Goal: Task Accomplishment & Management: Manage account settings

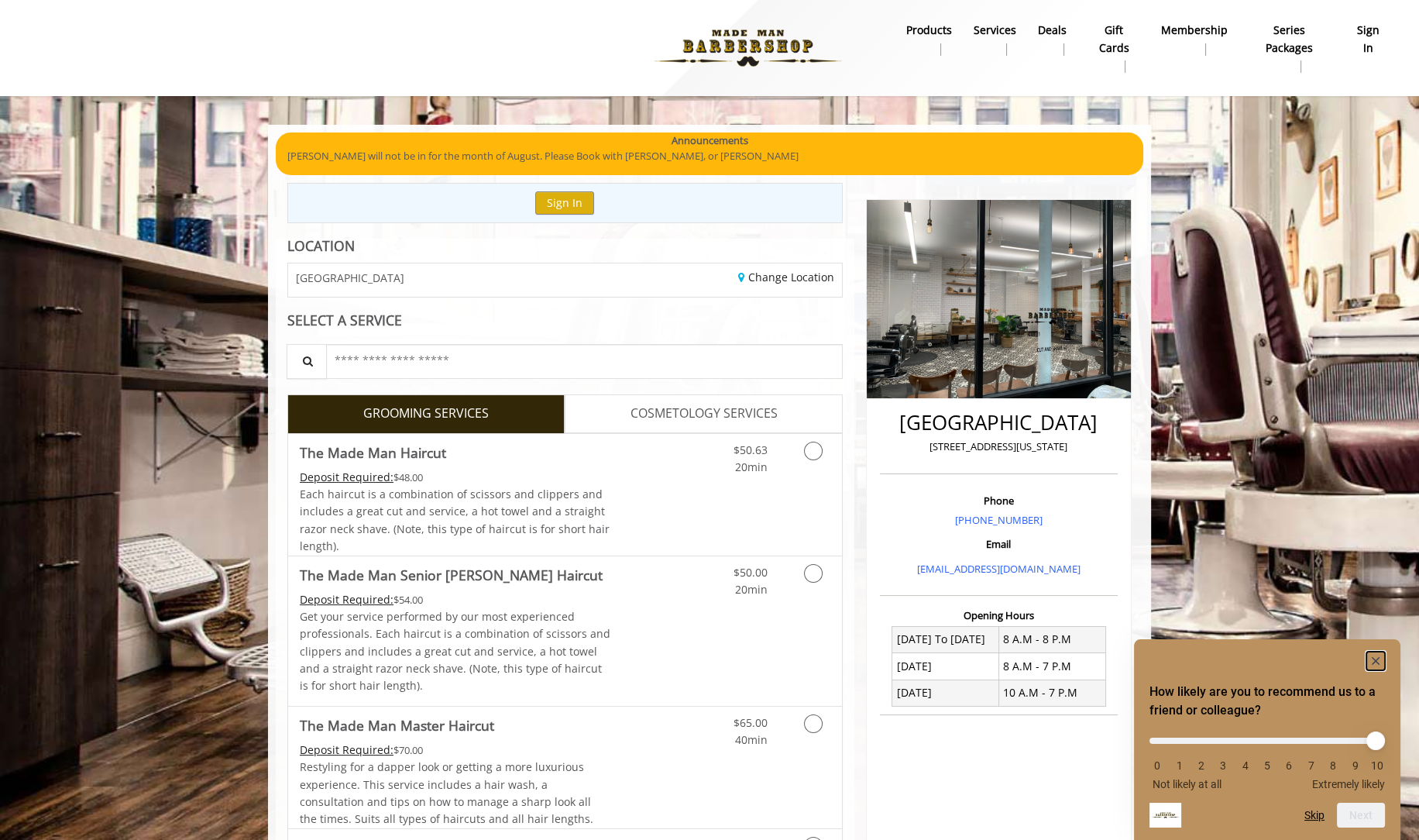
click at [1379, 658] on rect "Hide survey" at bounding box center [1375, 660] width 19 height 19
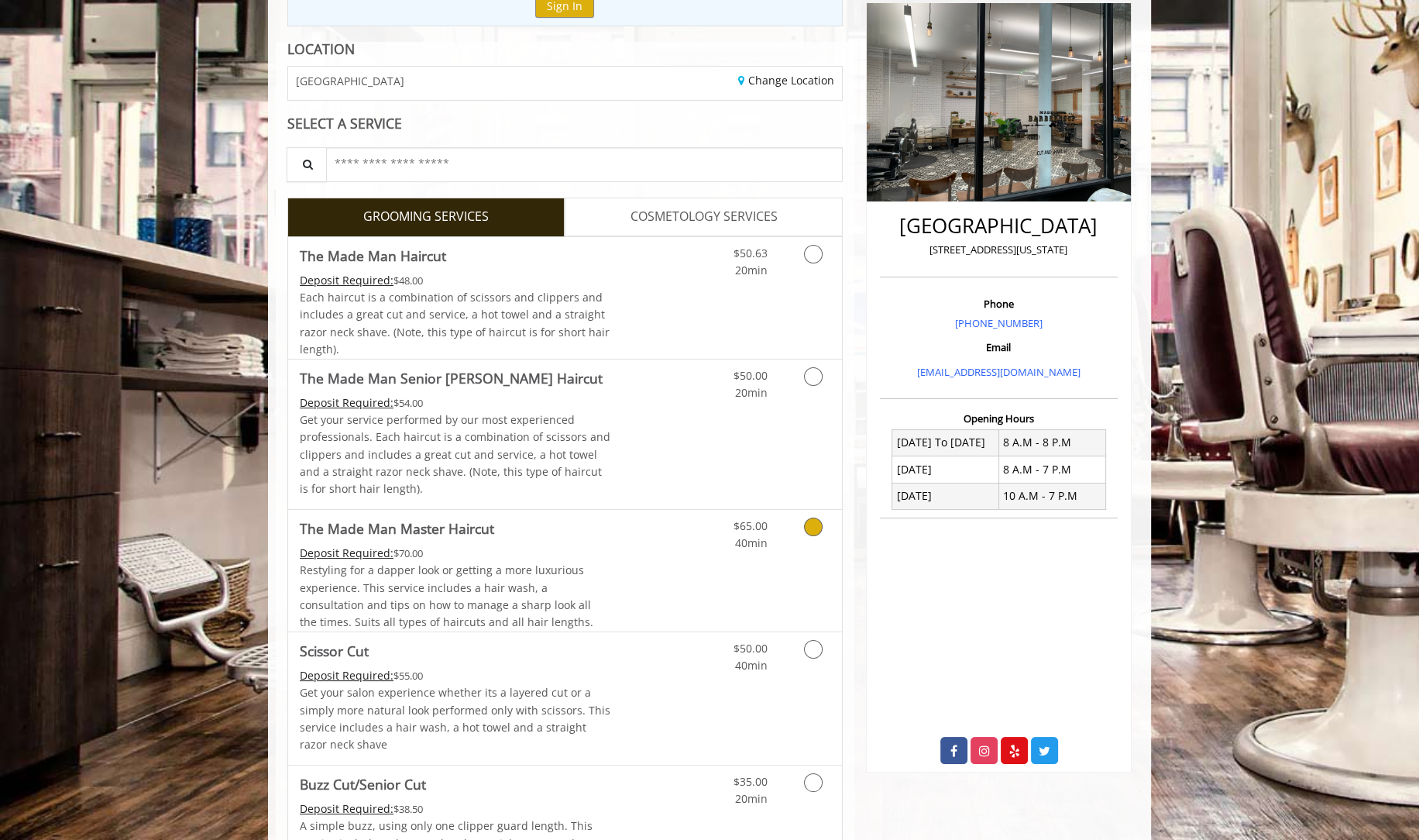
scroll to position [516, 0]
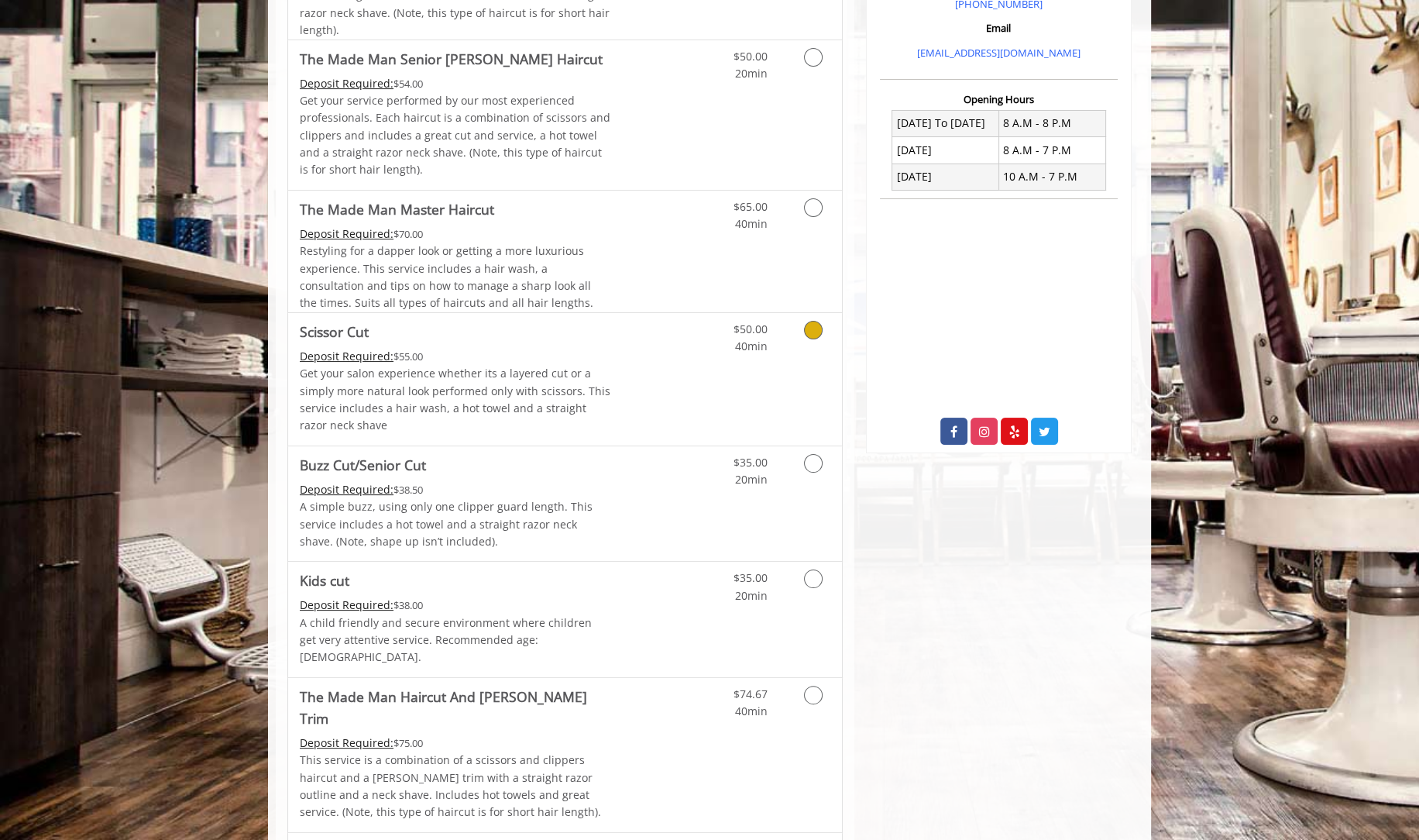
click at [695, 397] on link "Discounted Price" at bounding box center [657, 379] width 92 height 132
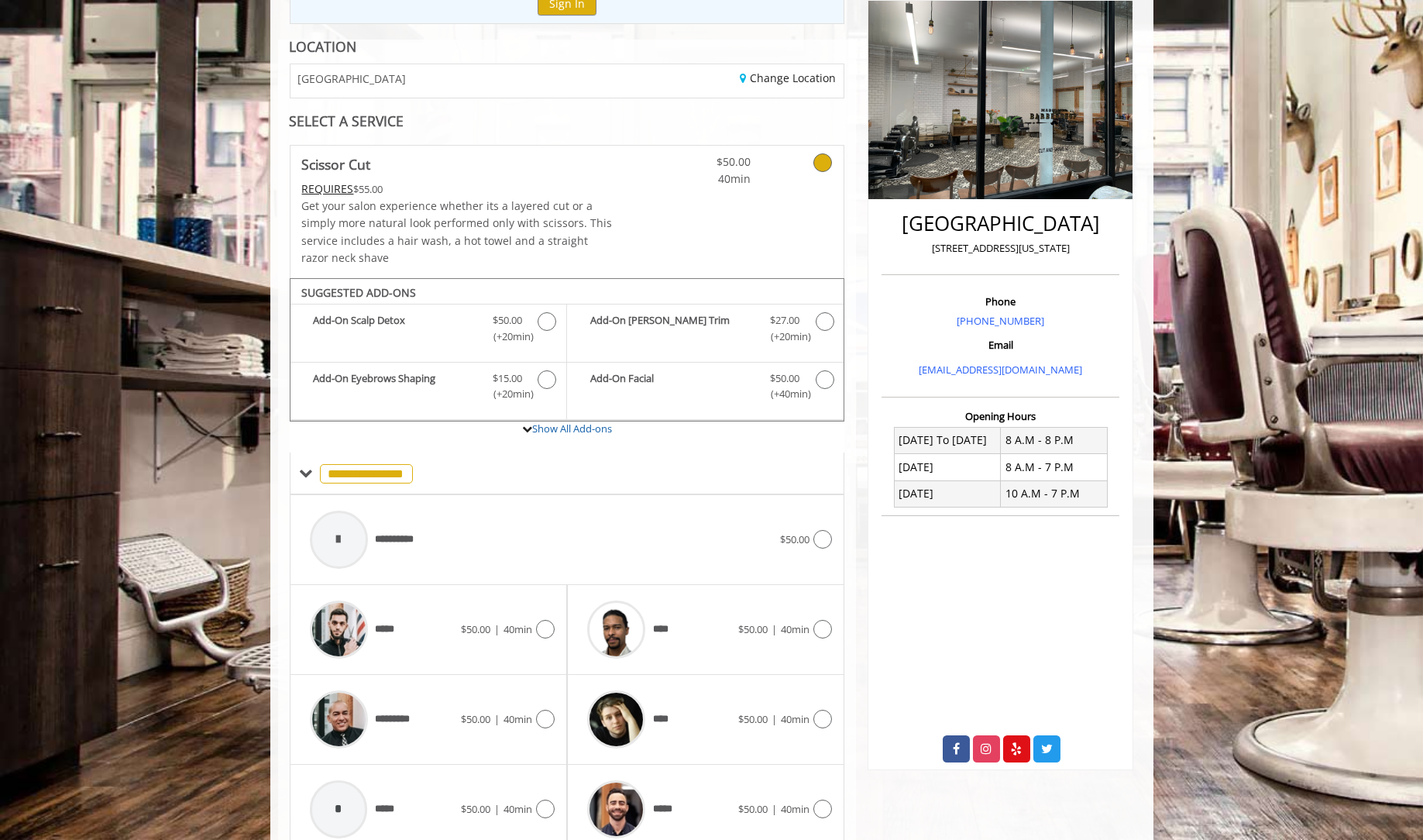
scroll to position [263, 0]
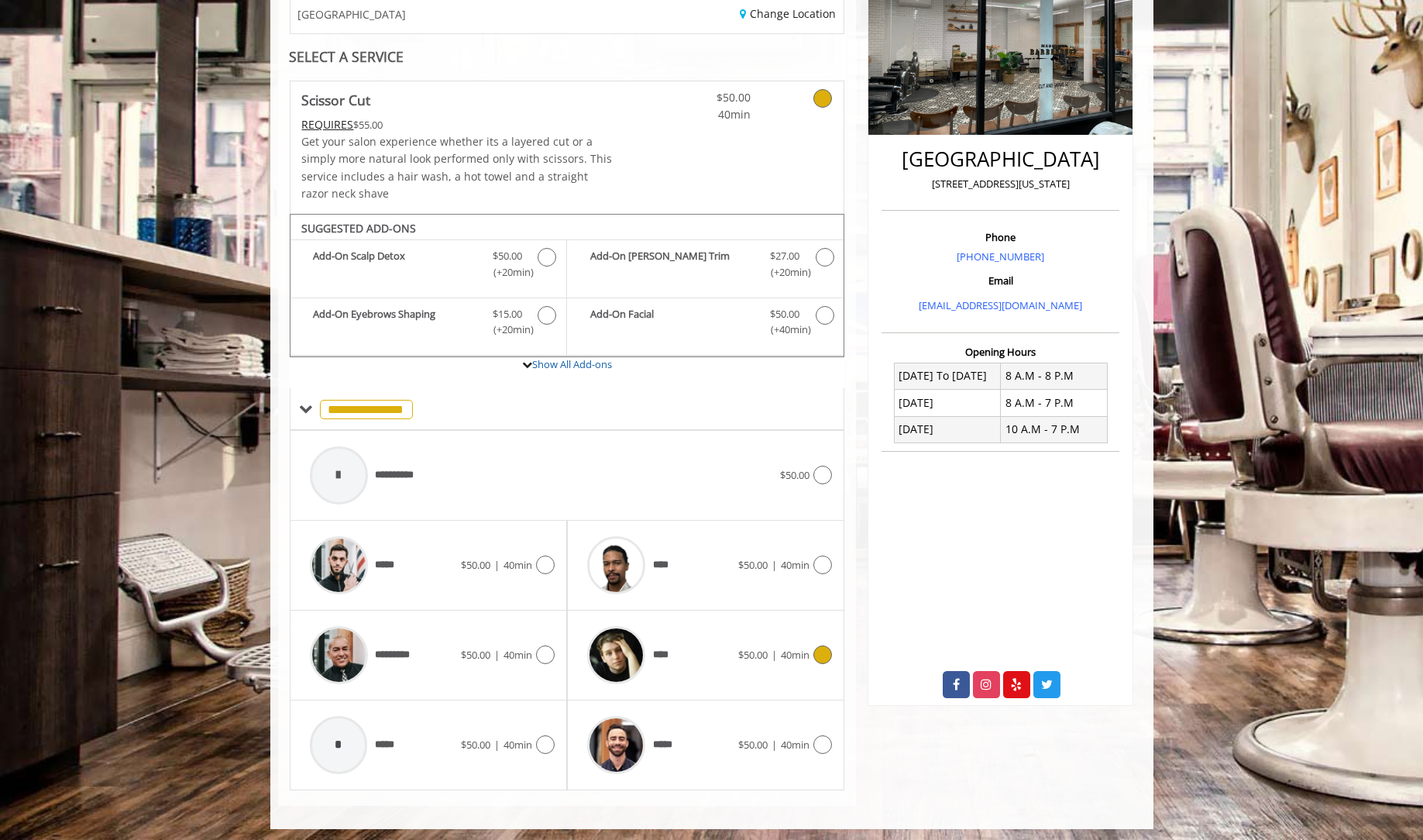
click at [716, 647] on div "****" at bounding box center [659, 655] width 159 height 74
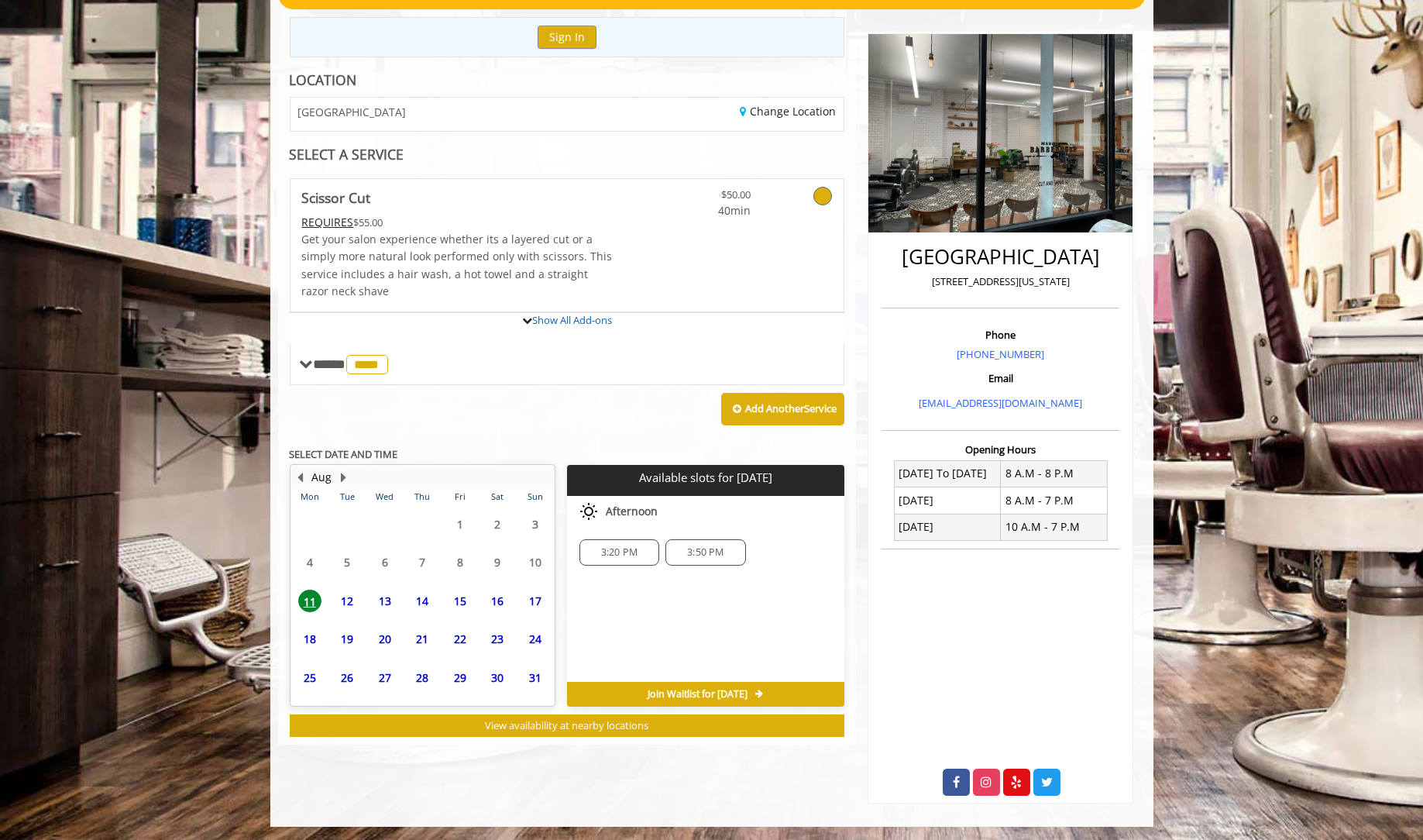
scroll to position [248, 0]
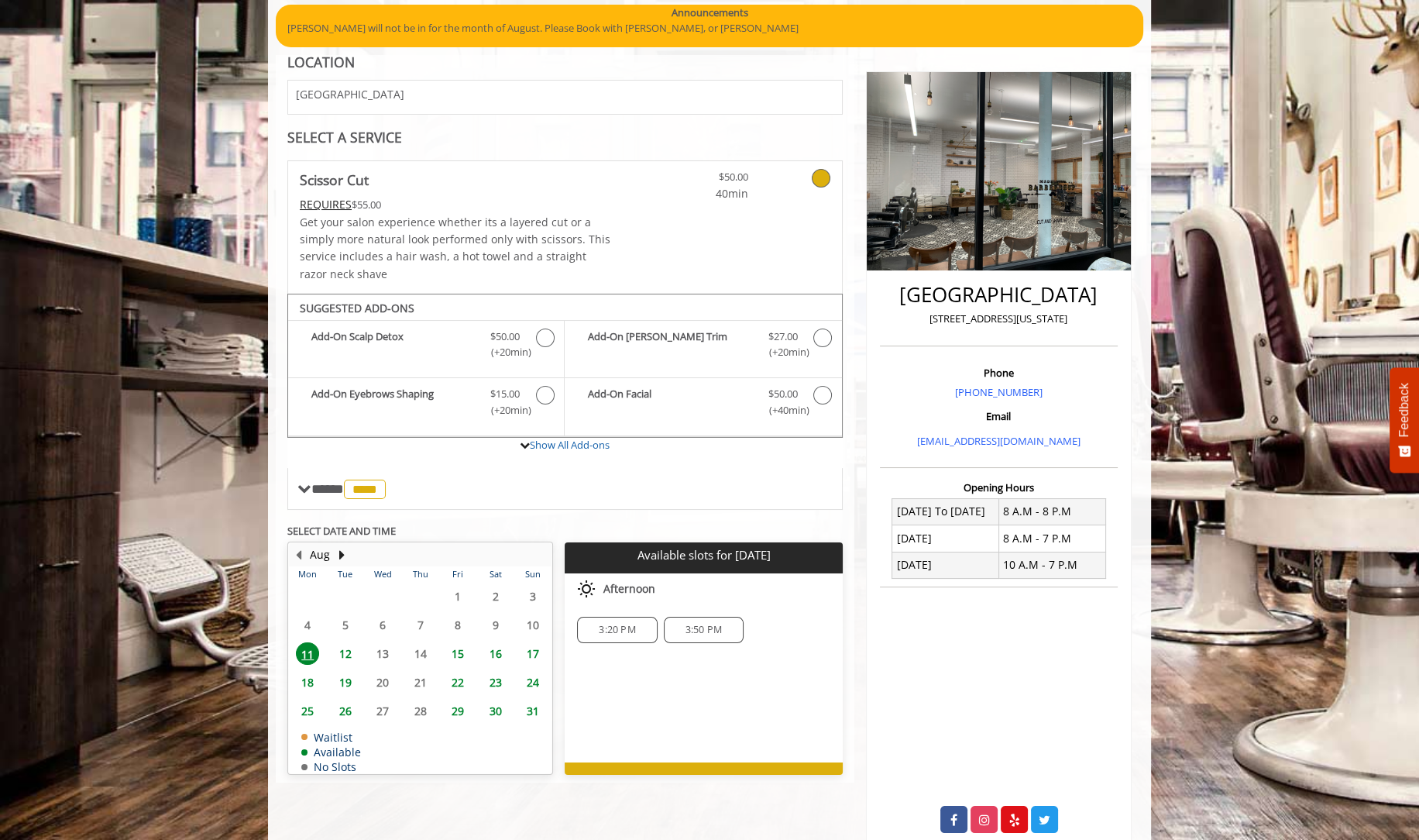
scroll to position [166, 0]
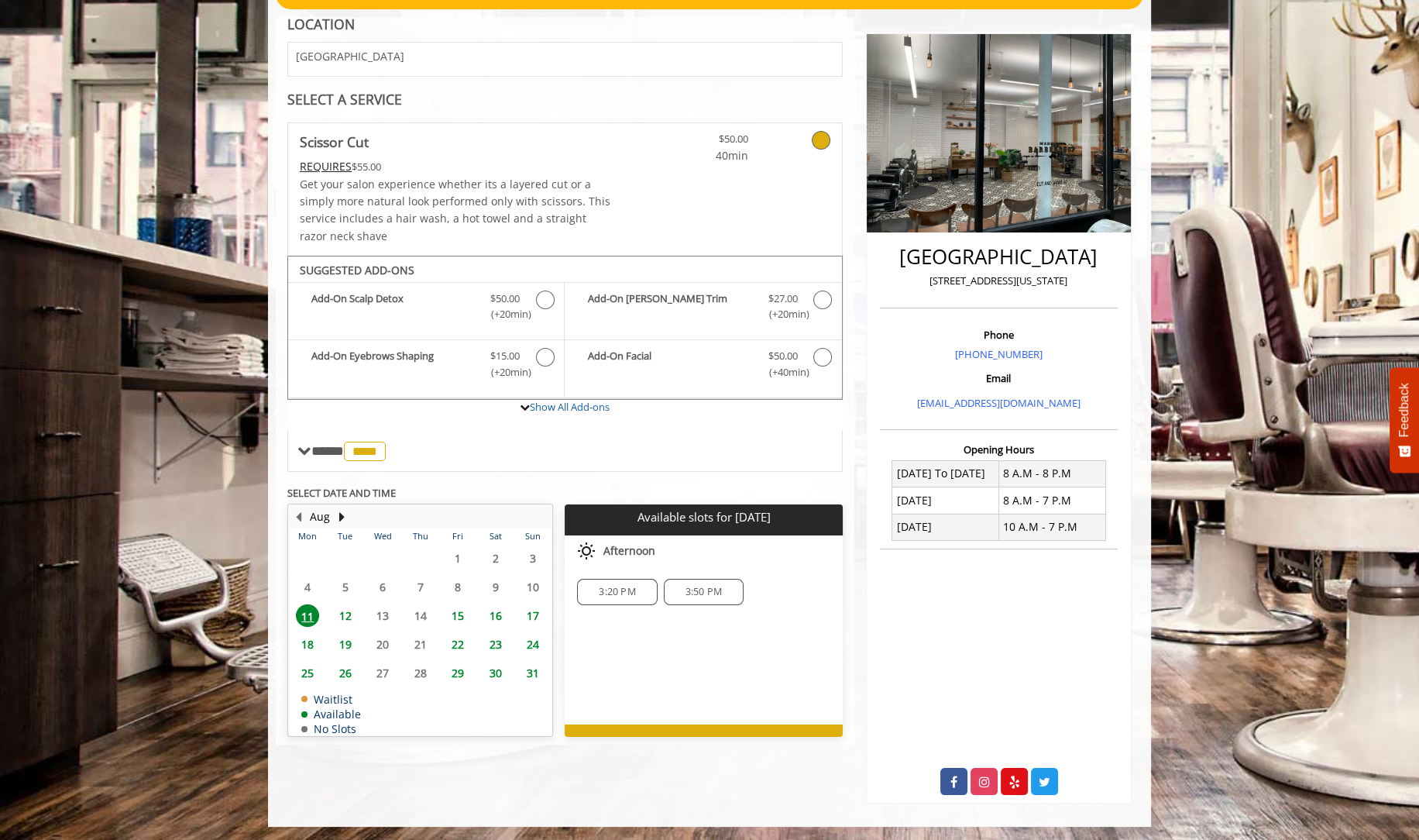
click at [696, 588] on span "3:50 PM" at bounding box center [704, 591] width 37 height 12
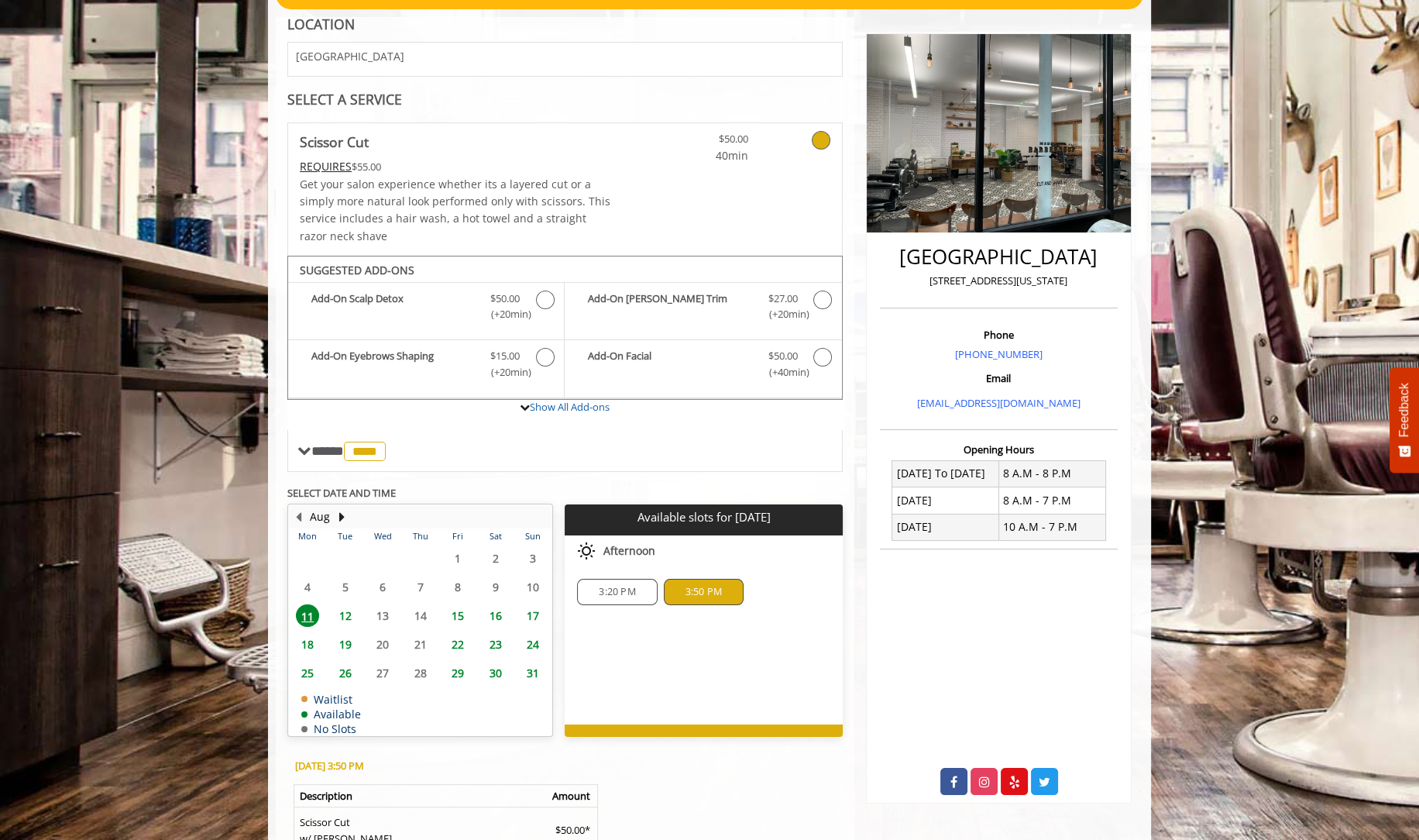
scroll to position [385, 0]
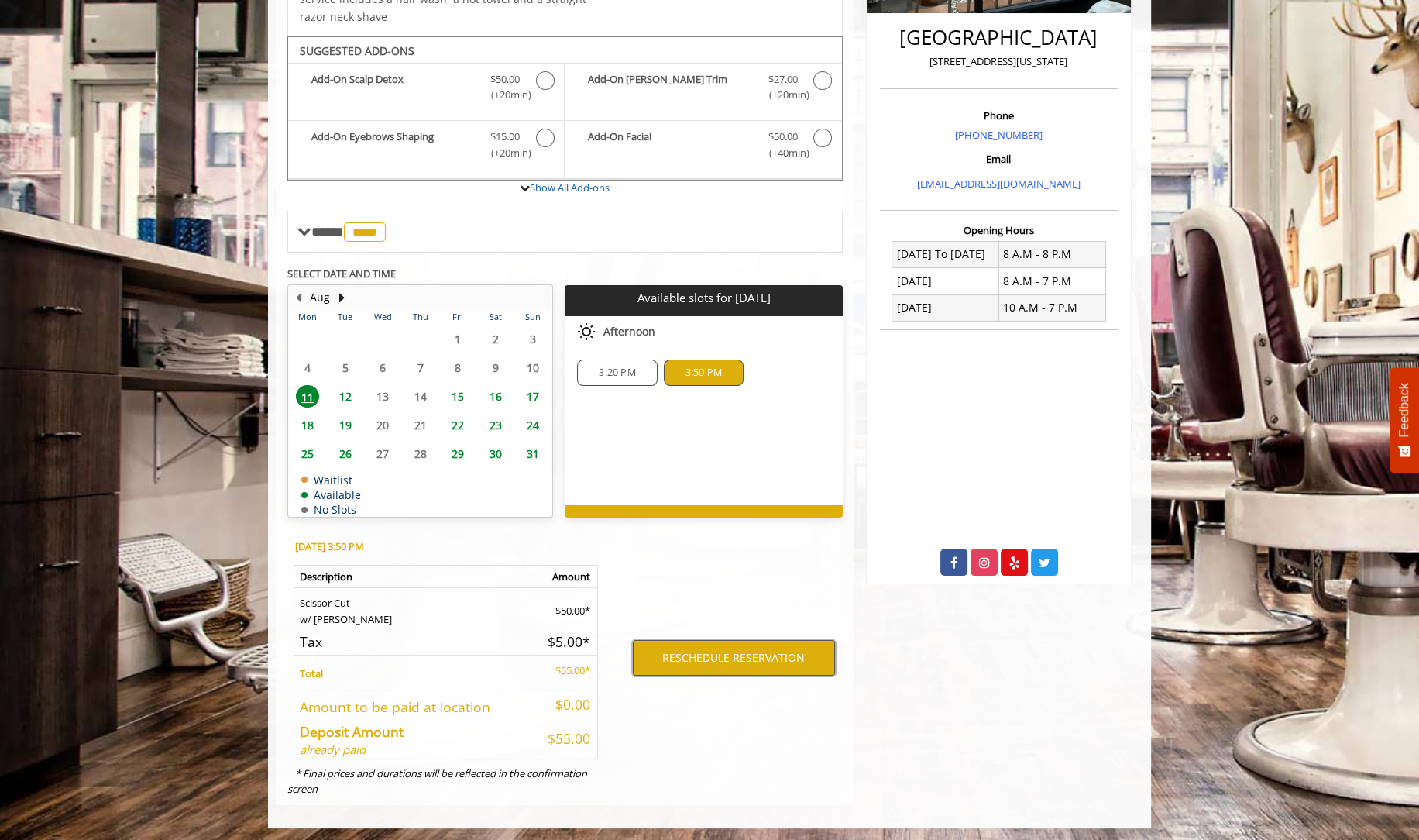
click at [749, 658] on button "RESCHEDULE RESERVATION" at bounding box center [734, 658] width 202 height 36
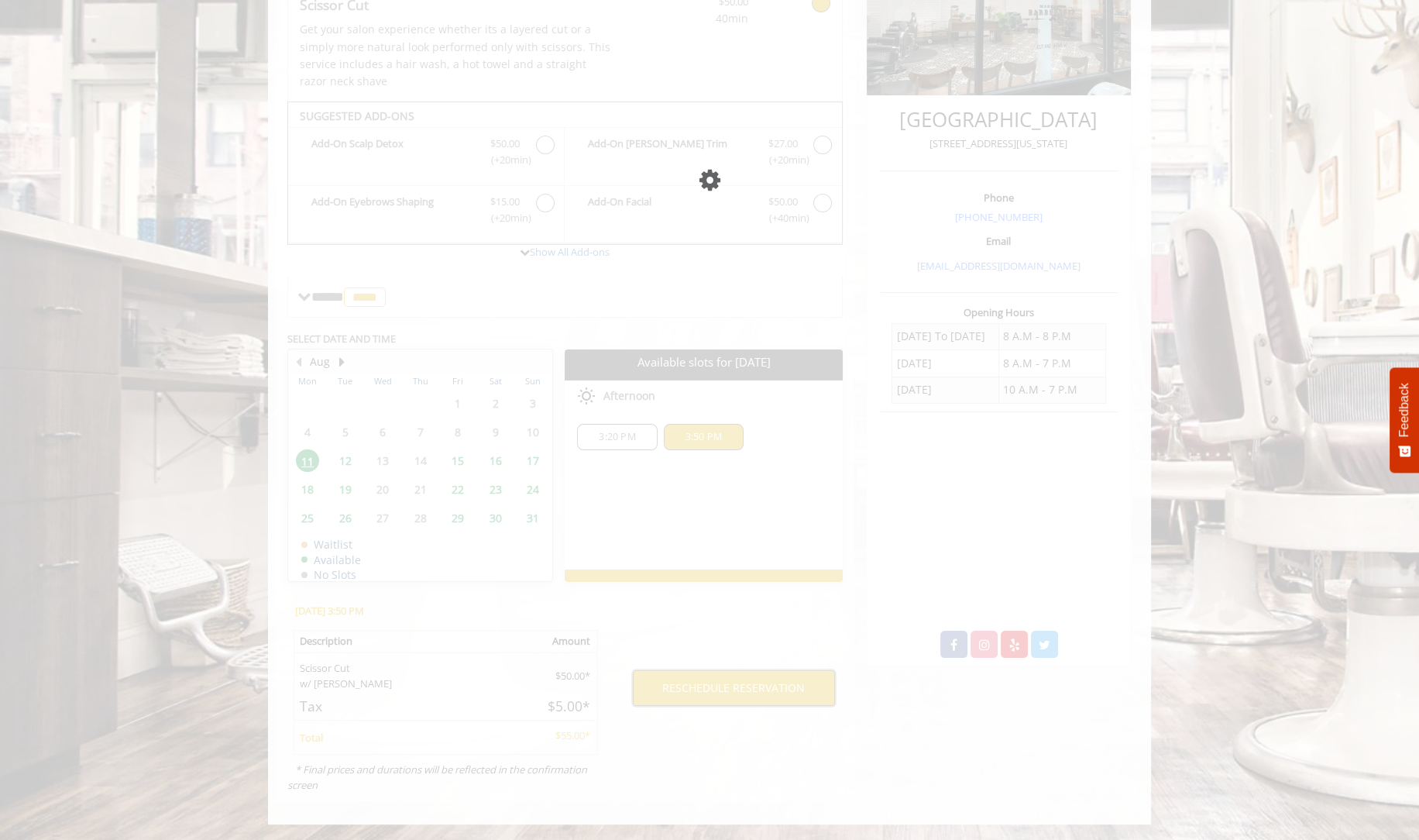
scroll to position [298, 0]
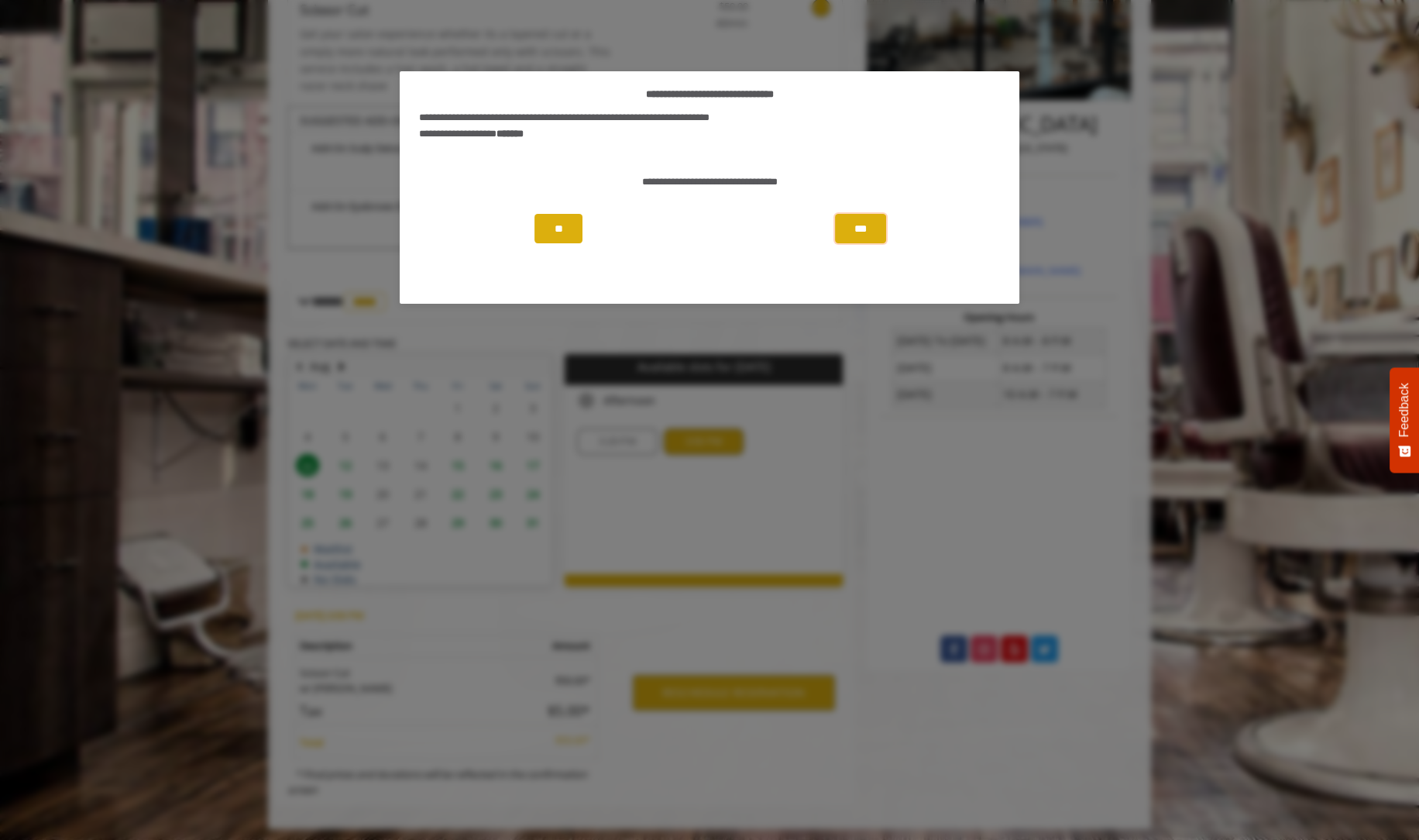
click at [853, 229] on button "***" at bounding box center [860, 229] width 51 height 30
